Goal: Navigation & Orientation: Find specific page/section

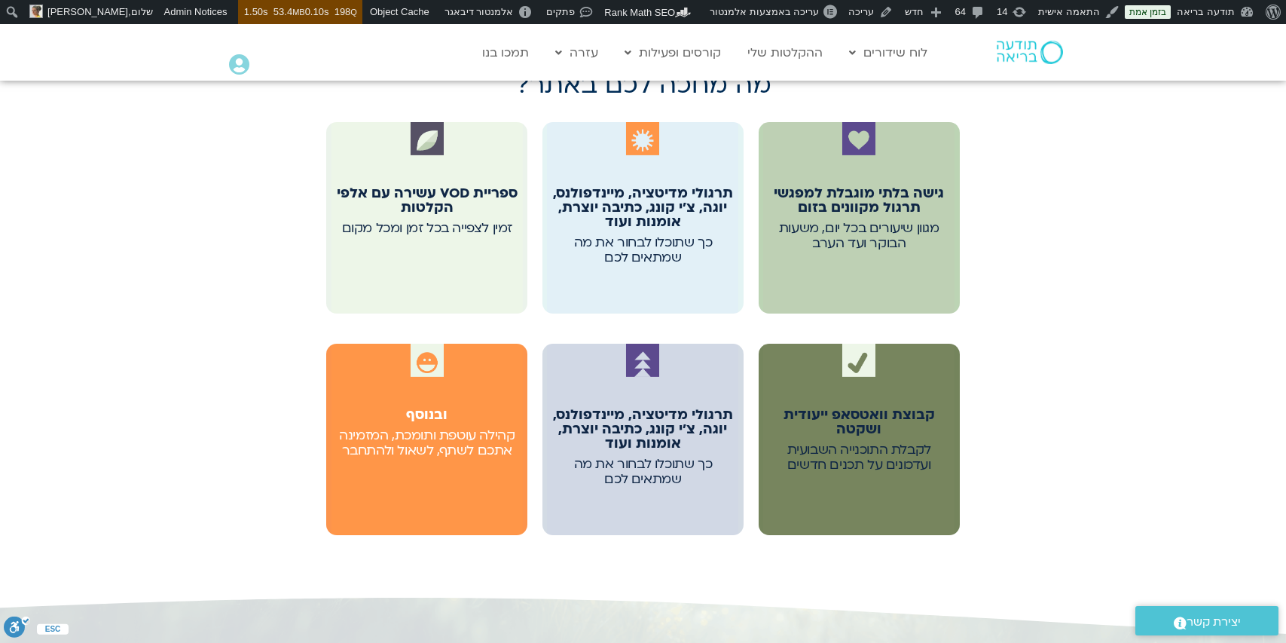
scroll to position [831, 0]
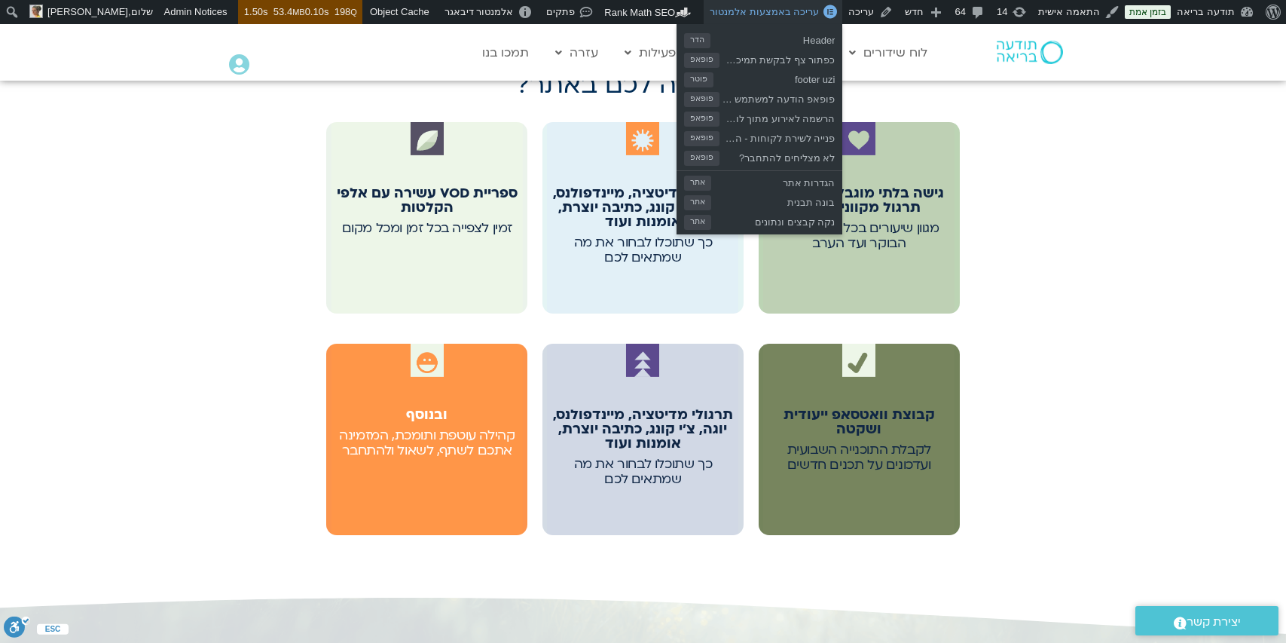
click at [802, 10] on span "עריכה באמצעות אלמנטור" at bounding box center [764, 11] width 109 height 11
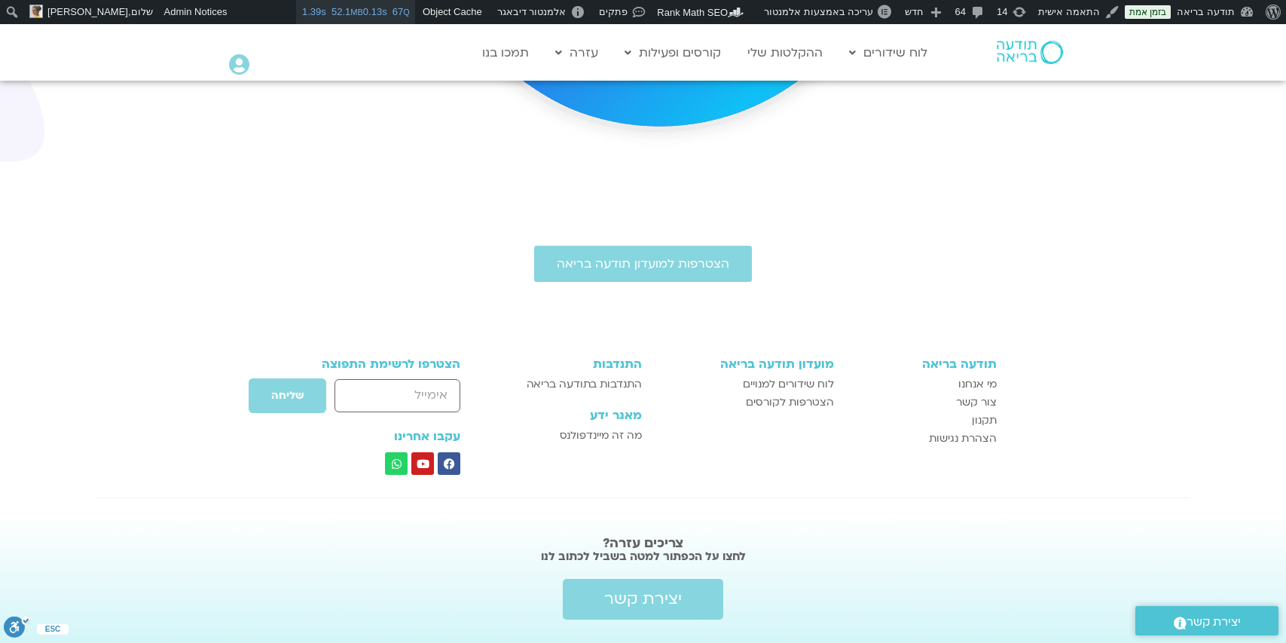
scroll to position [543, 0]
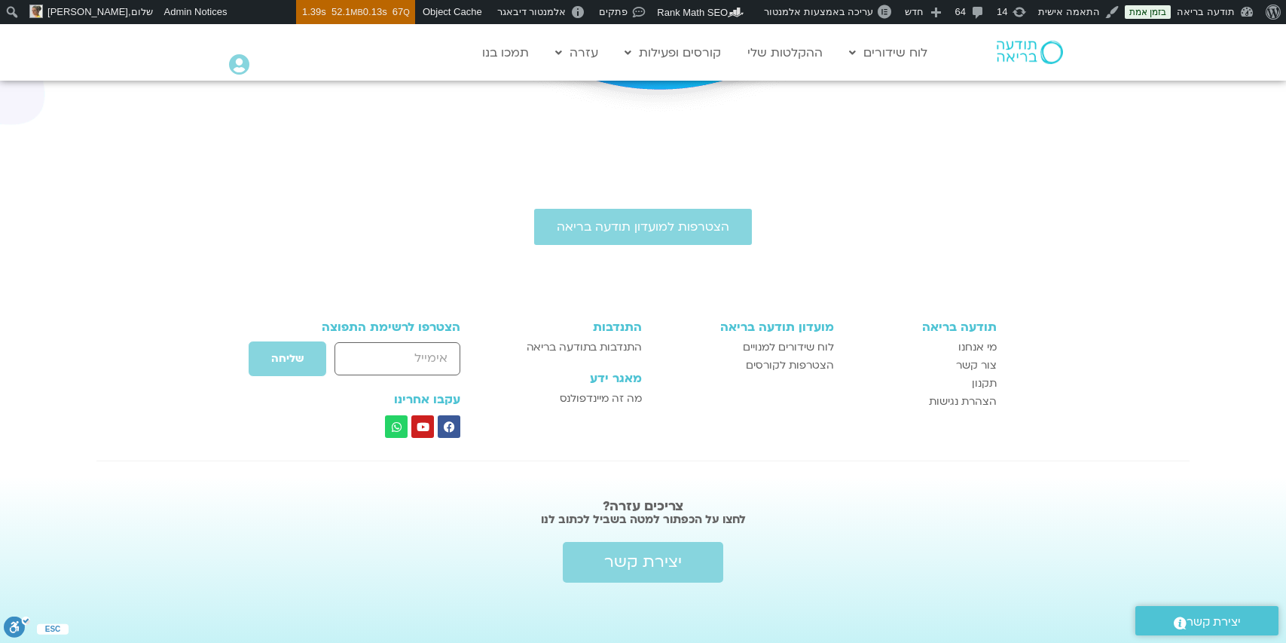
click at [441, 231] on div "הצטרפות למועדון תודעה בריאה" at bounding box center [643, 227] width 1286 height 36
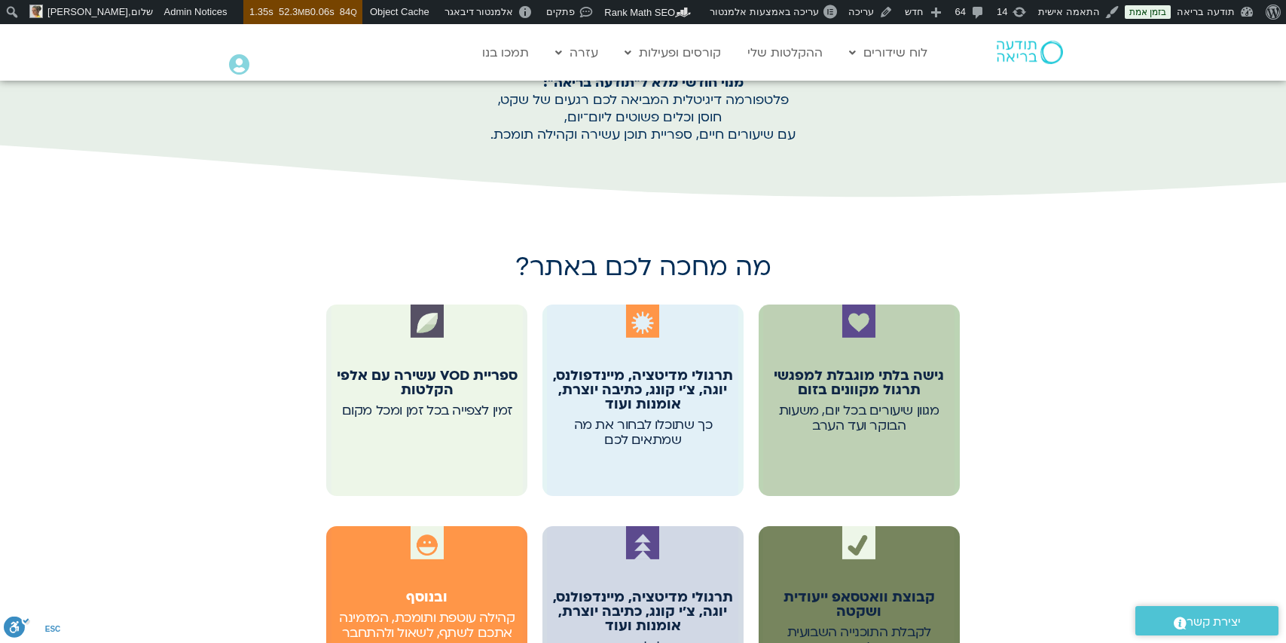
scroll to position [802, 0]
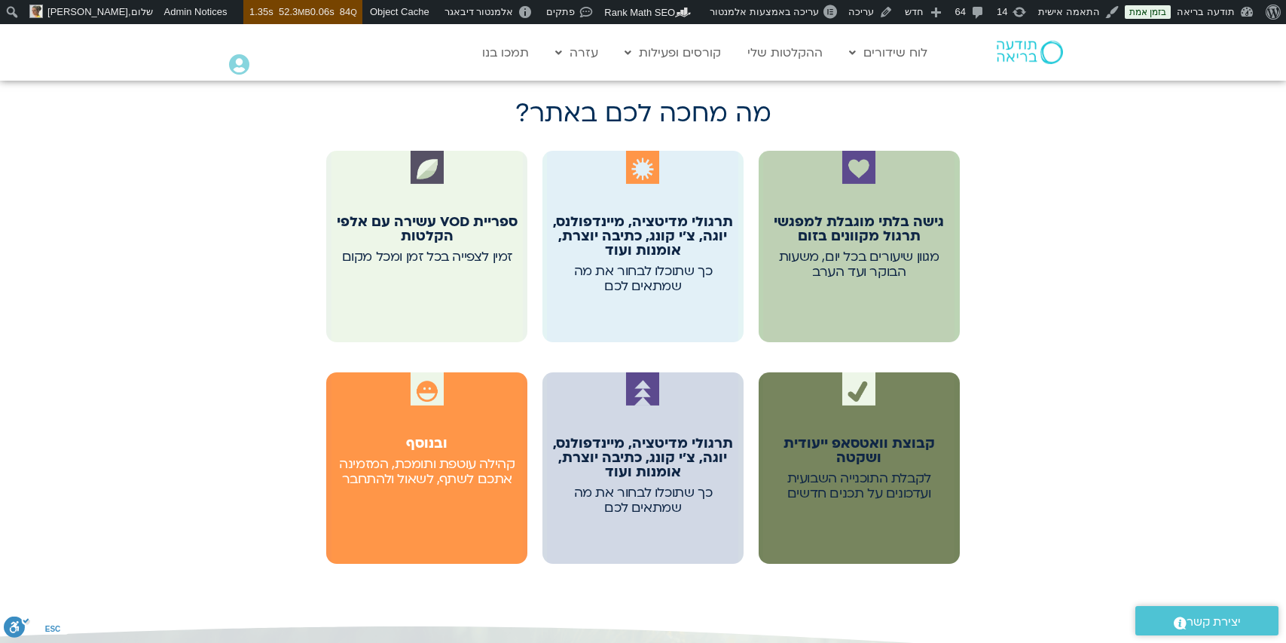
click at [802, 478] on div "לקבלת התוכנייה השבועית ועדכונים על תכנים חדשים" at bounding box center [859, 480] width 186 height 19
click at [848, 462] on h2 "קבוצת וואטסאפ ייעודית ושקטה" at bounding box center [859, 450] width 186 height 29
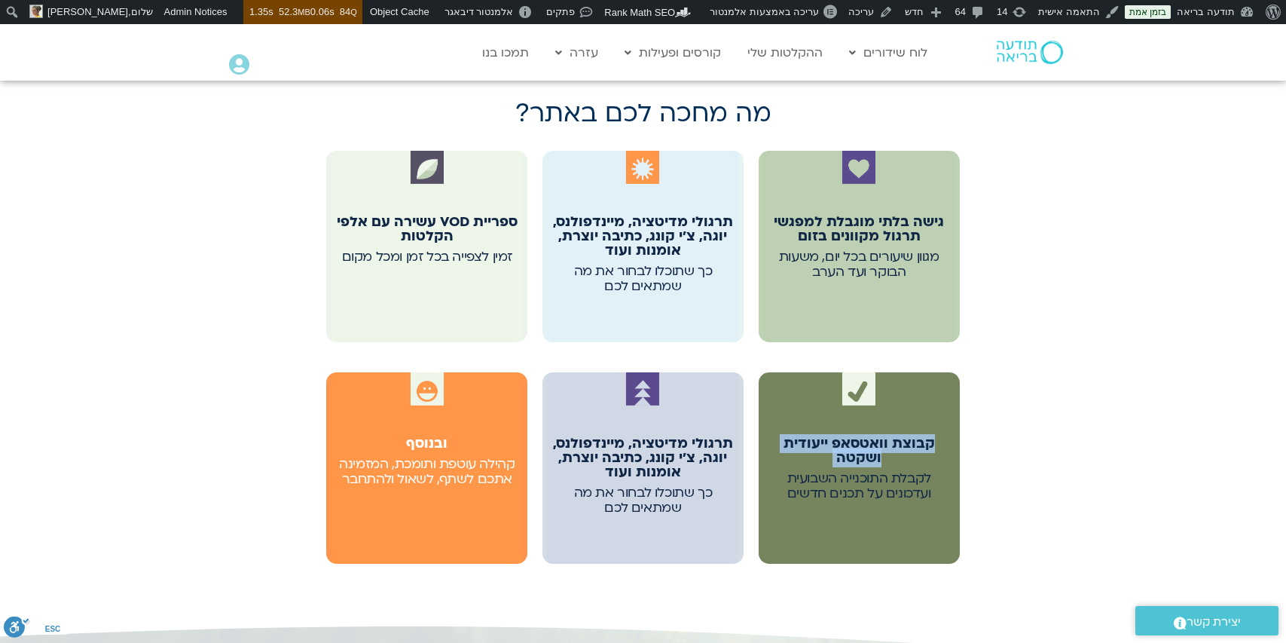
click at [848, 462] on h2 "קבוצת וואטסאפ ייעודית ושקטה" at bounding box center [859, 450] width 186 height 29
click at [1013, 264] on div "מה מחכה לכם באתר? גישה בלתי מוגבלת למפגשי תרגול מקוונים בזום מגוון שיעורים בכל …" at bounding box center [643, 335] width 1286 height 577
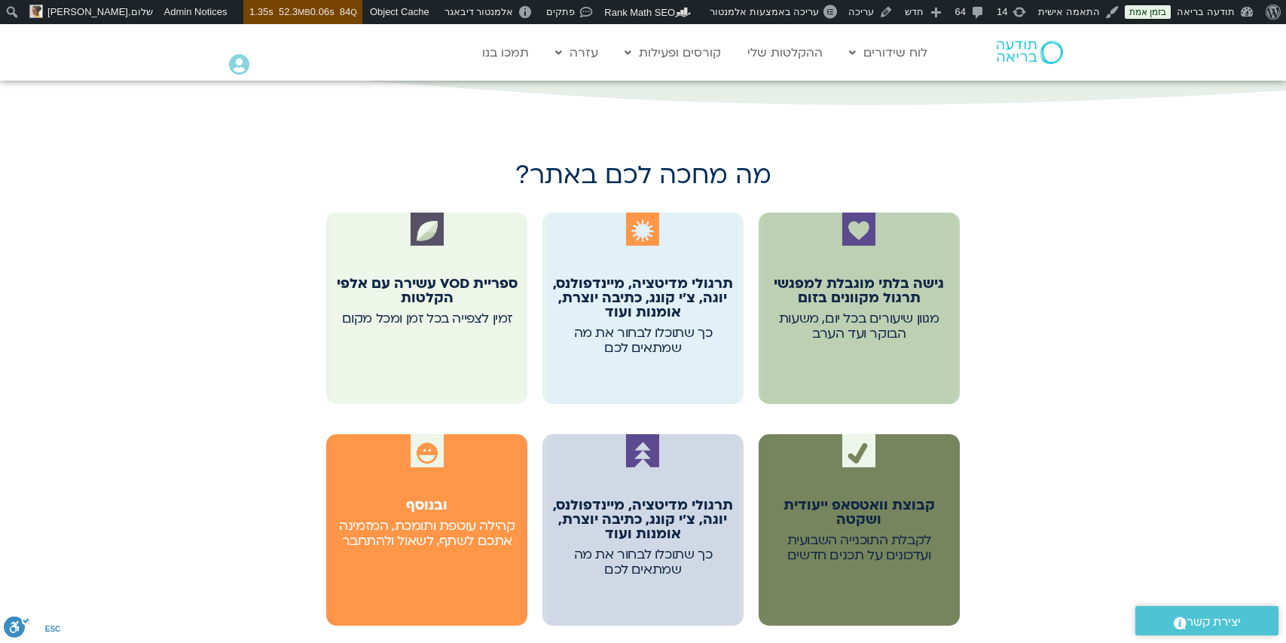
scroll to position [770, 0]
